Goal: Task Accomplishment & Management: Manage account settings

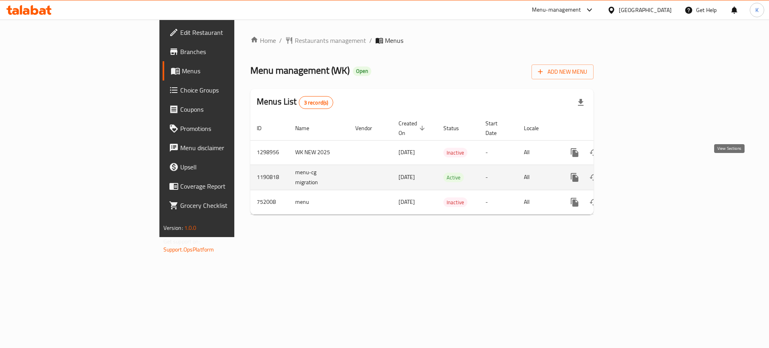
click at [638, 173] on icon "enhanced table" at bounding box center [633, 178] width 10 height 10
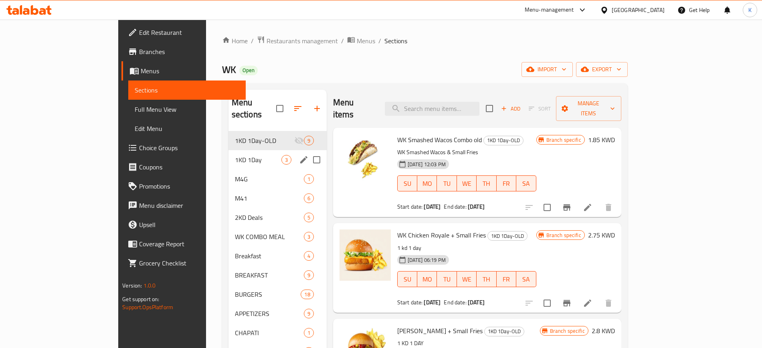
click at [228, 153] on div "1KD 1Day 3" at bounding box center [277, 159] width 98 height 19
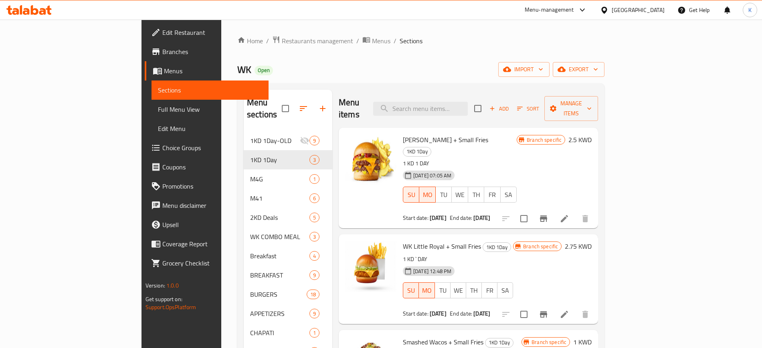
click at [547, 216] on icon "Branch-specific-item" at bounding box center [543, 219] width 7 height 6
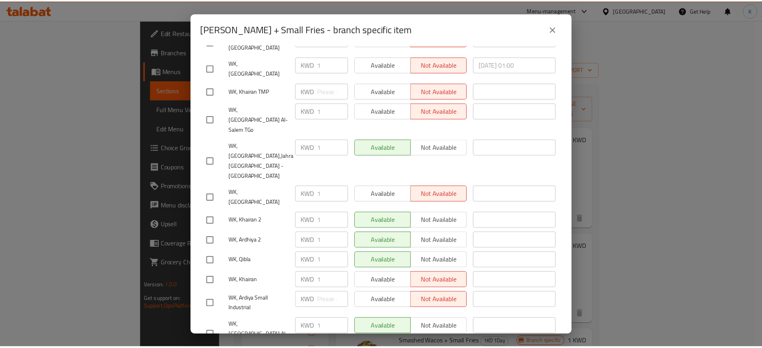
scroll to position [150, 0]
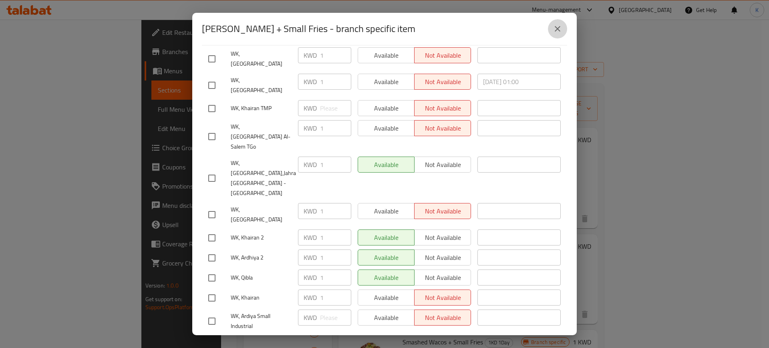
click at [555, 32] on icon "close" at bounding box center [558, 29] width 10 height 10
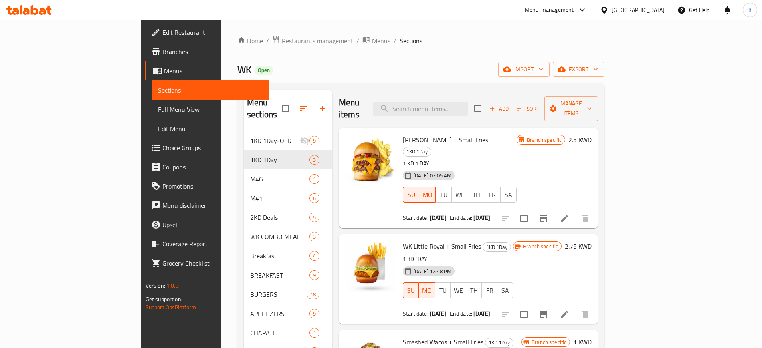
click at [569, 214] on icon at bounding box center [564, 219] width 10 height 10
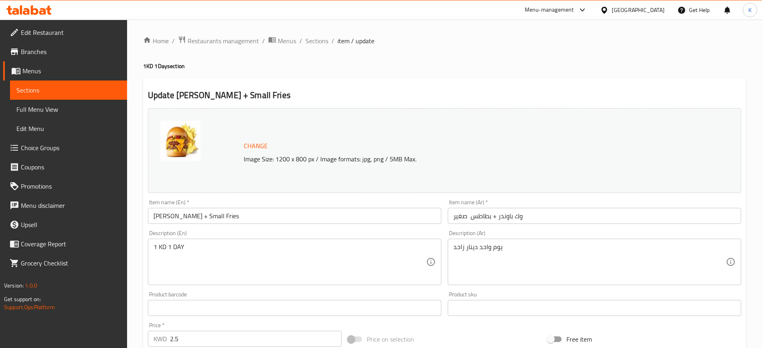
click at [42, 49] on span "Branches" at bounding box center [71, 52] width 100 height 10
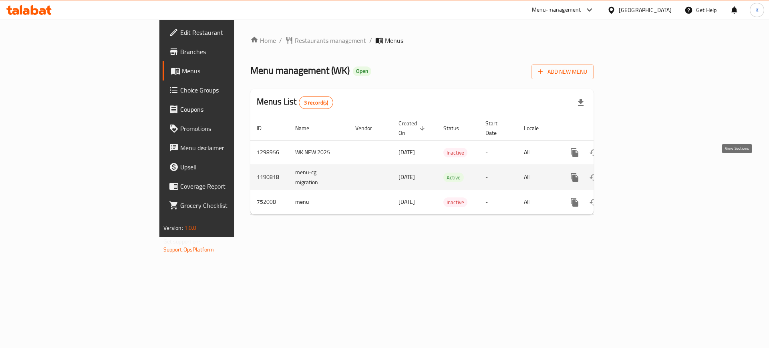
click at [638, 173] on icon "enhanced table" at bounding box center [633, 178] width 10 height 10
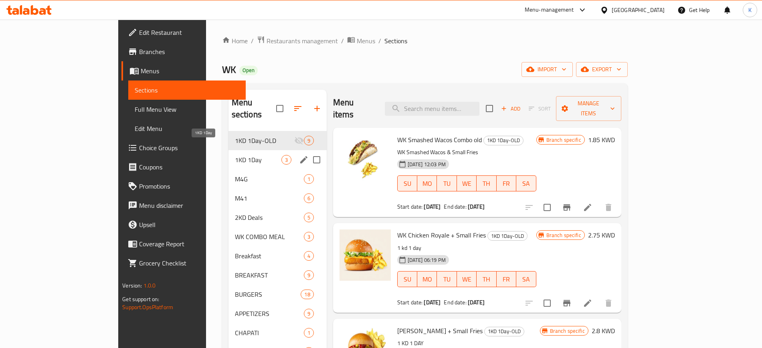
click at [235, 155] on span "1KD 1Day" at bounding box center [258, 160] width 46 height 10
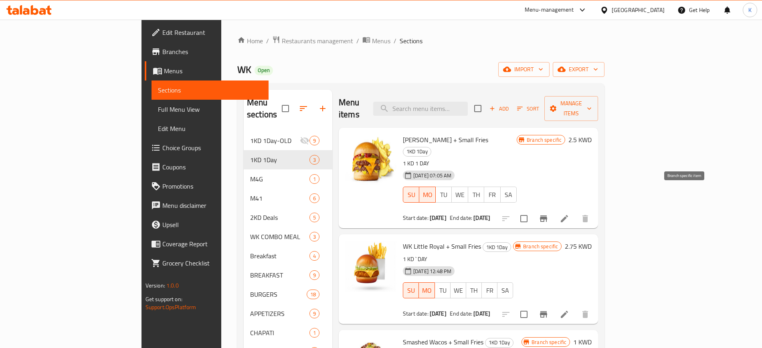
click at [548, 214] on icon "Branch-specific-item" at bounding box center [544, 219] width 10 height 10
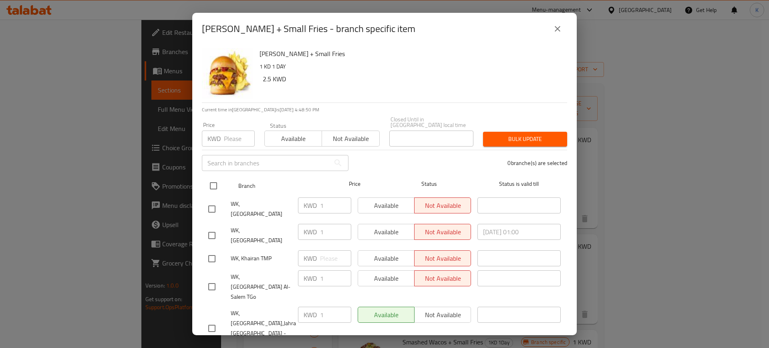
click at [212, 179] on input "checkbox" at bounding box center [213, 186] width 17 height 17
checkbox input "true"
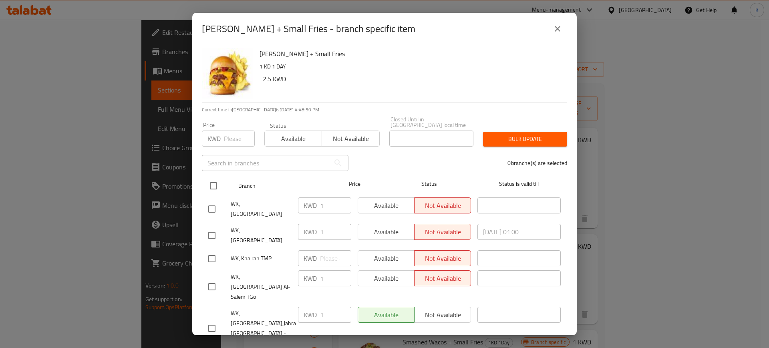
checkbox input "true"
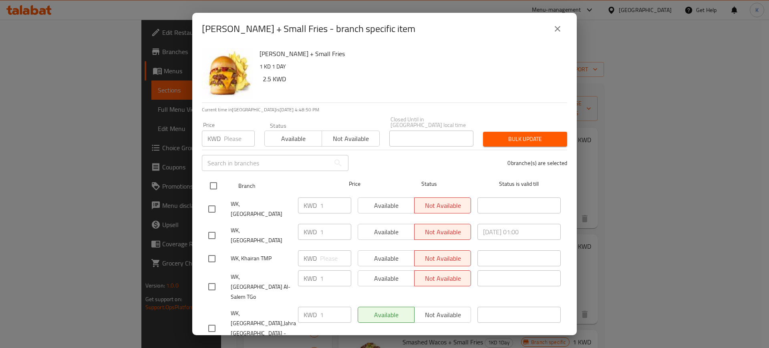
checkbox input "true"
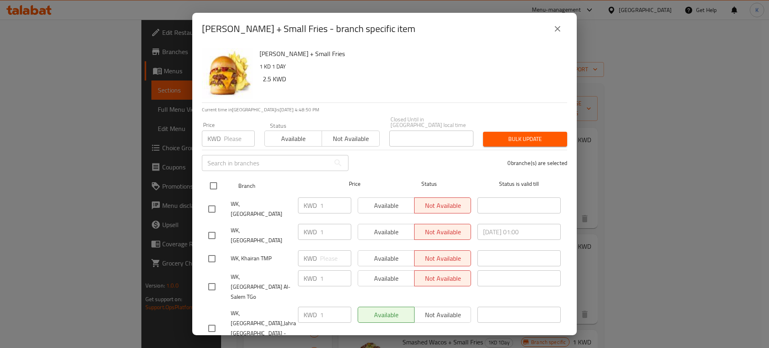
checkbox input "true"
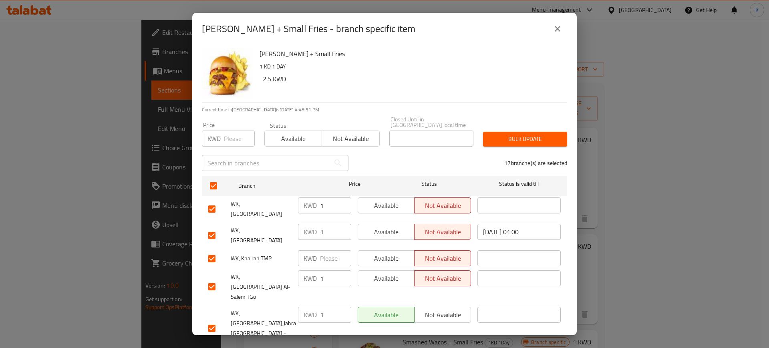
scroll to position [236, 0]
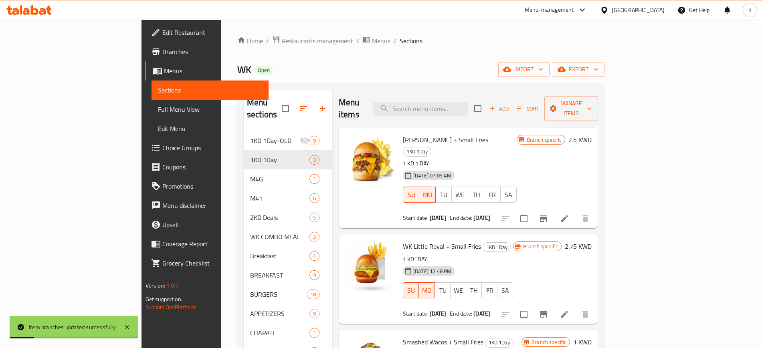
click at [568, 215] on icon at bounding box center [564, 218] width 7 height 7
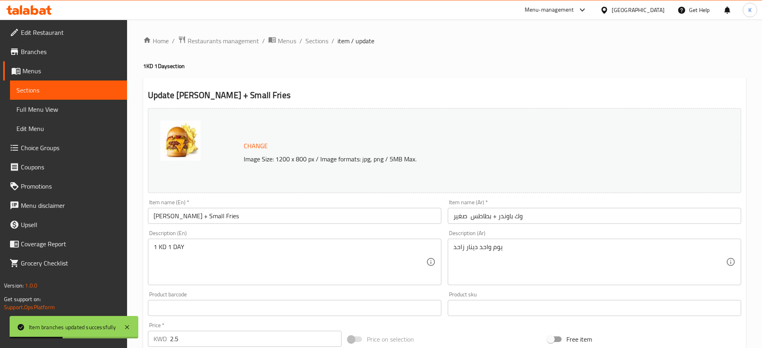
click at [31, 74] on div "Edit Restaurant Branches Menus Sections Full Menu View Edit Menu Choice Groups …" at bounding box center [381, 299] width 762 height 558
click at [32, 71] on span "Menus" at bounding box center [71, 71] width 98 height 10
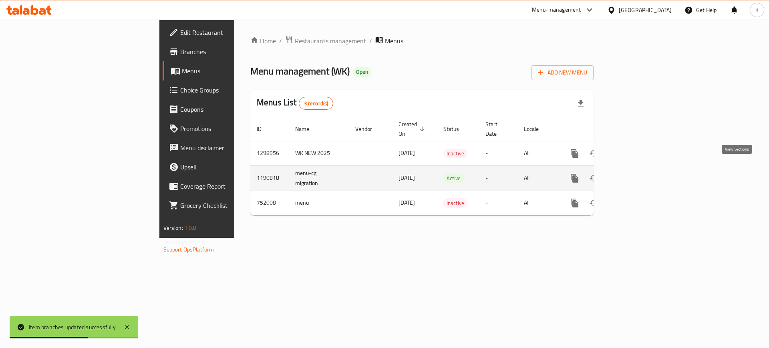
click at [638, 174] on icon "enhanced table" at bounding box center [633, 179] width 10 height 10
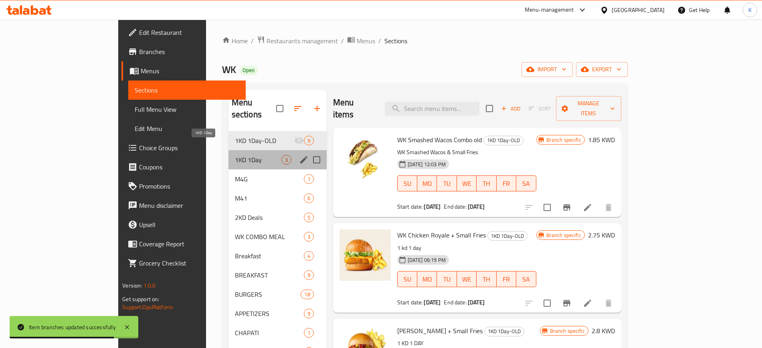
drag, startPoint x: 196, startPoint y: 148, endPoint x: 198, endPoint y: 143, distance: 5.0
click at [235, 155] on span "1KD 1Day" at bounding box center [258, 160] width 46 height 10
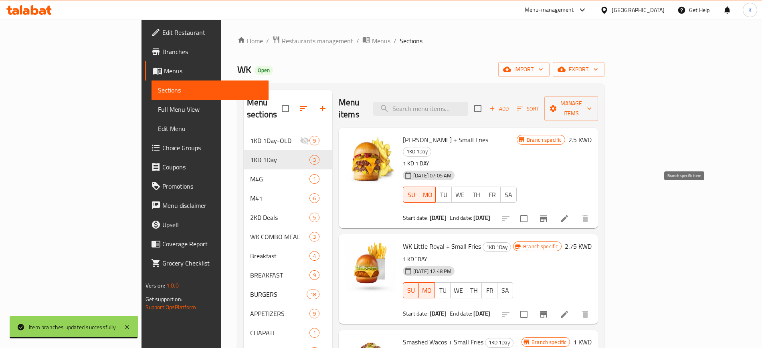
click at [553, 209] on button "Branch-specific-item" at bounding box center [543, 218] width 19 height 19
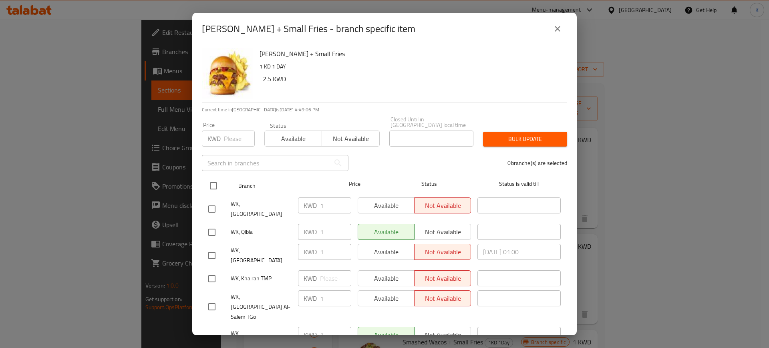
click at [214, 182] on input "checkbox" at bounding box center [213, 186] width 17 height 17
checkbox input "true"
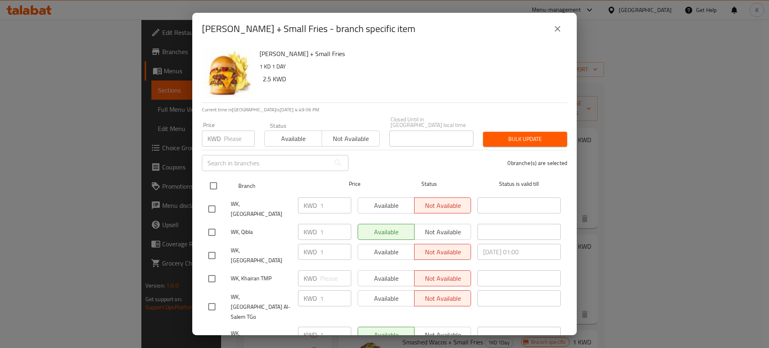
checkbox input "true"
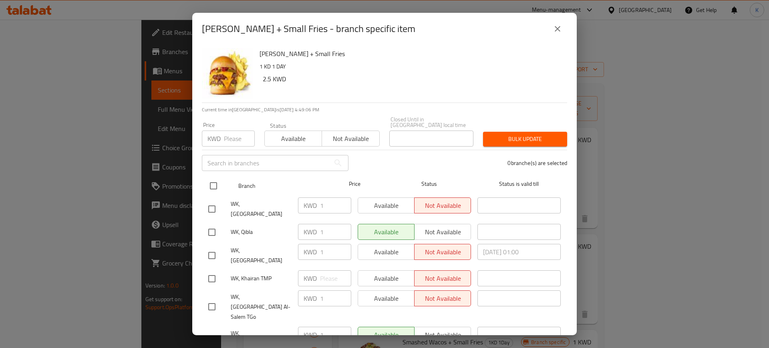
checkbox input "true"
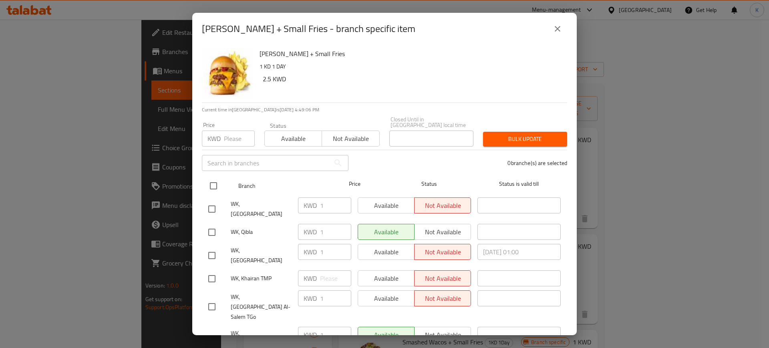
checkbox input "true"
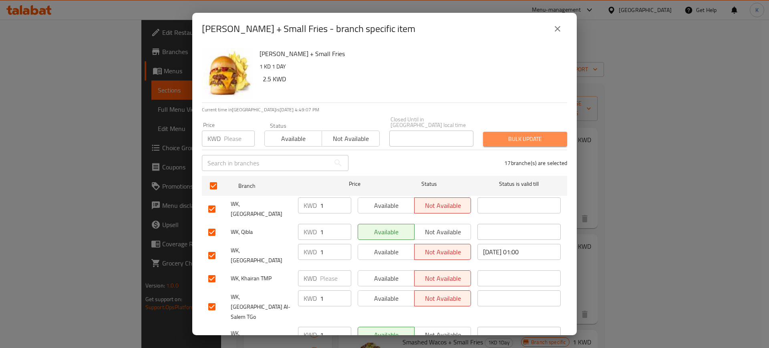
click at [522, 134] on span "Bulk update" at bounding box center [525, 139] width 71 height 10
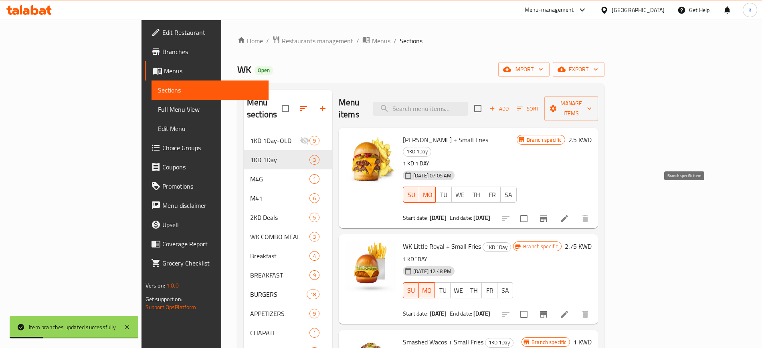
click at [547, 216] on icon "Branch-specific-item" at bounding box center [543, 219] width 7 height 6
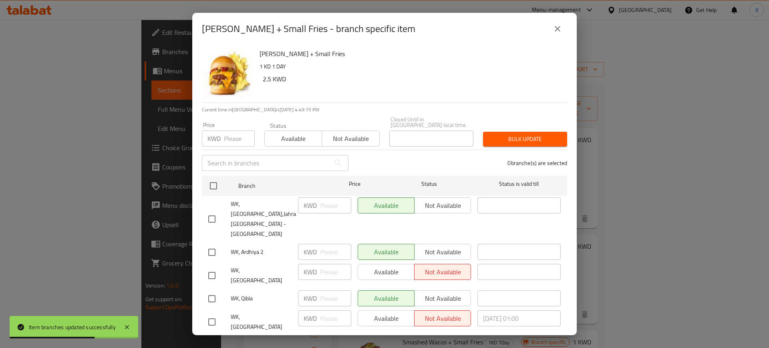
click at [562, 26] on icon "close" at bounding box center [558, 29] width 10 height 10
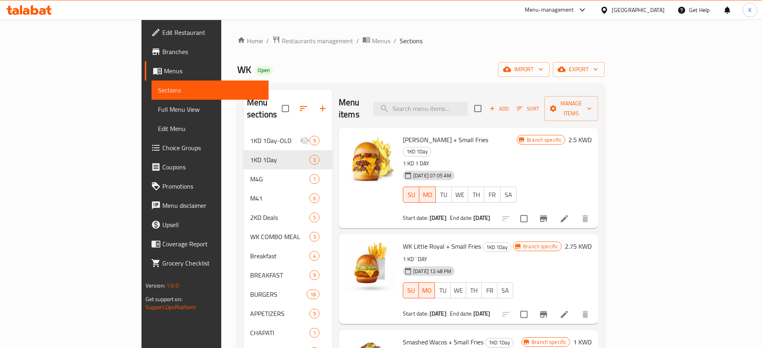
click at [568, 215] on icon at bounding box center [564, 218] width 7 height 7
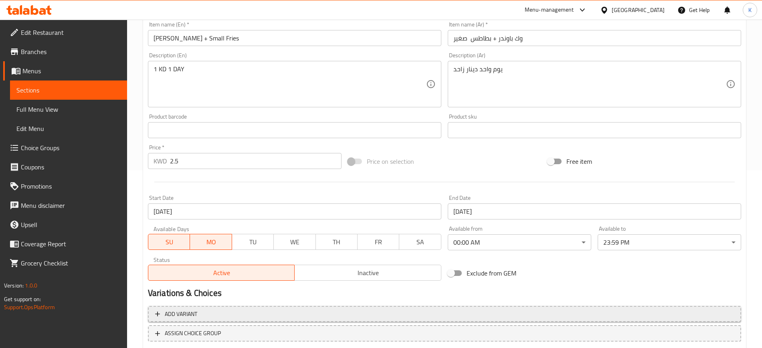
scroll to position [230, 0]
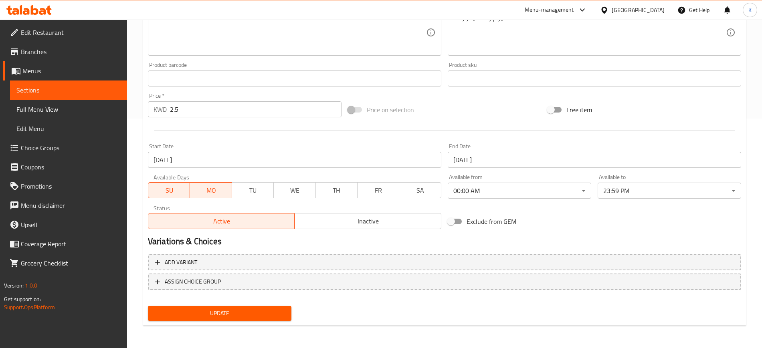
click at [361, 216] on span "Inactive" at bounding box center [368, 222] width 140 height 12
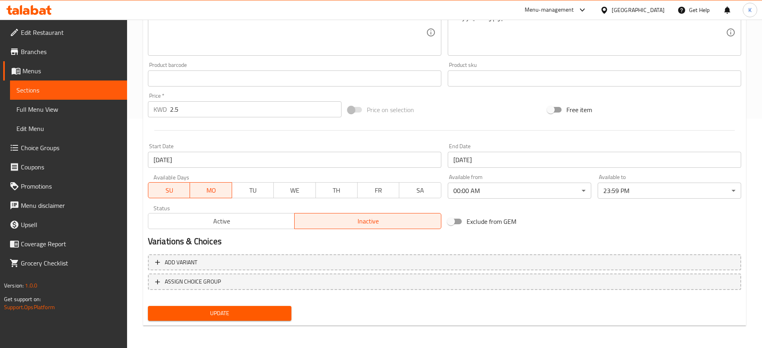
click at [258, 311] on span "Update" at bounding box center [219, 314] width 131 height 10
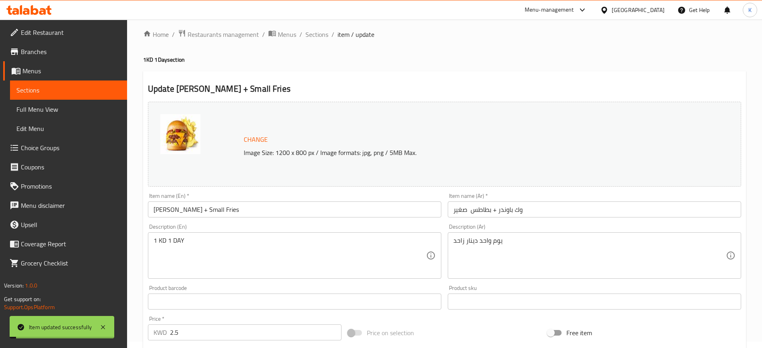
scroll to position [0, 0]
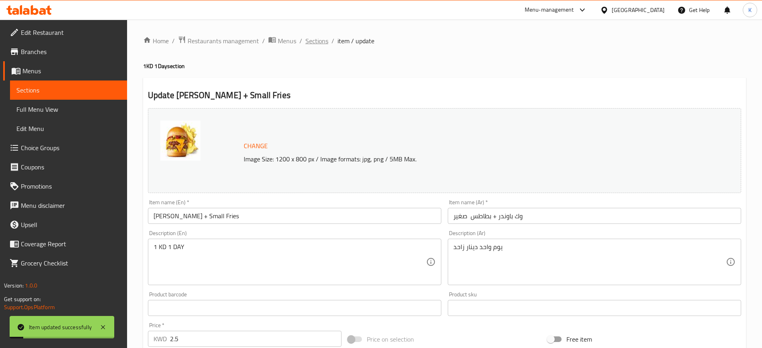
click at [317, 42] on span "Sections" at bounding box center [316, 41] width 23 height 10
